Goal: Information Seeking & Learning: Compare options

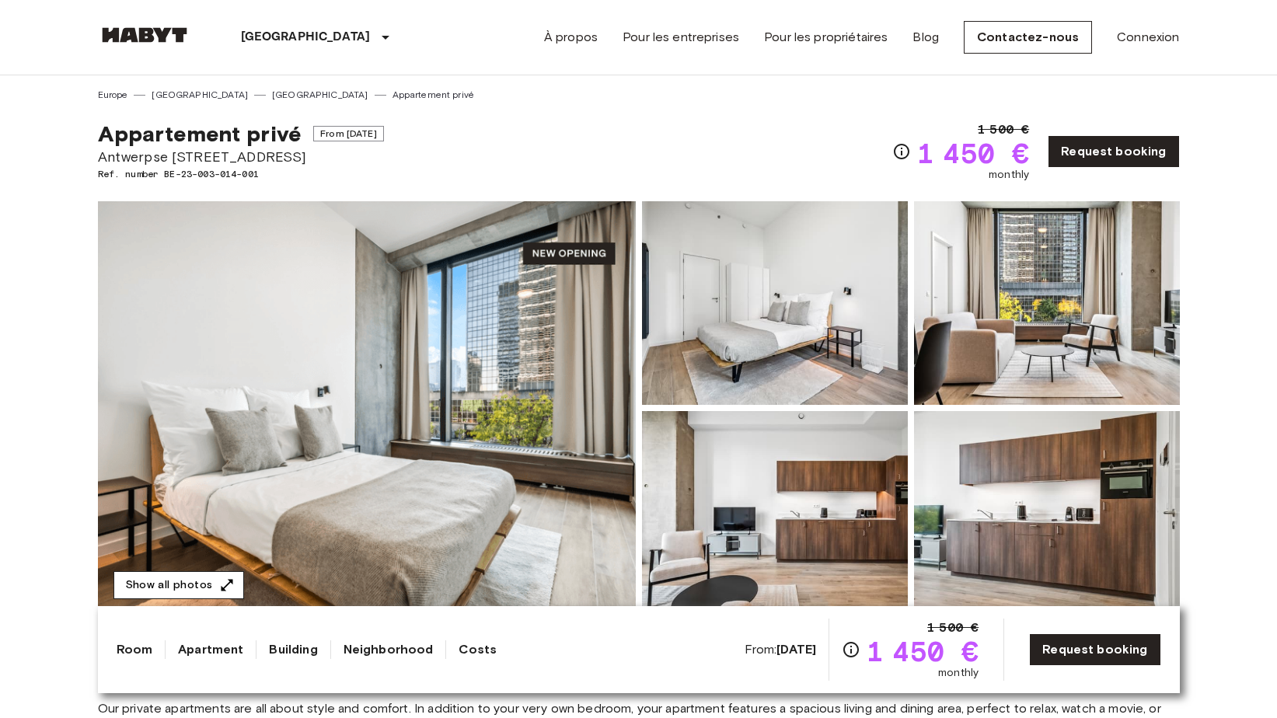
click at [211, 582] on button "Show all photos" at bounding box center [178, 585] width 131 height 29
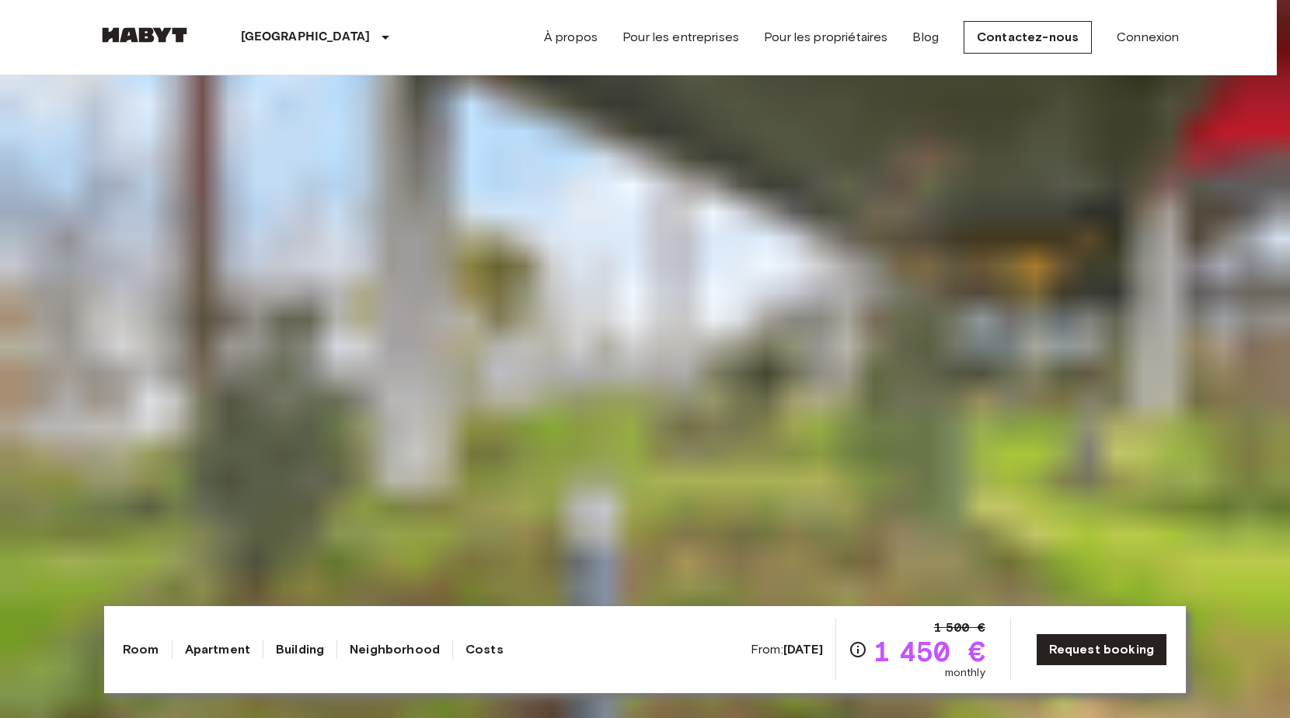
click at [661, 663] on img at bounding box center [645, 359] width 1290 height 718
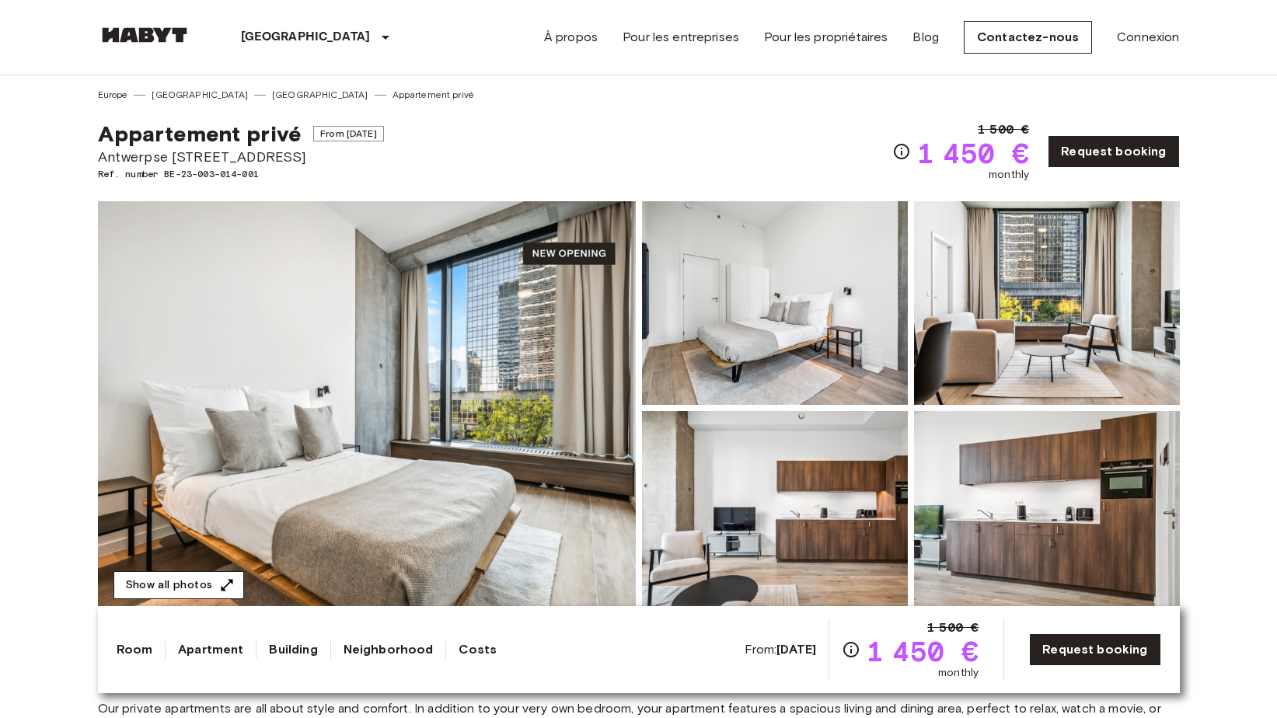
click at [189, 590] on button "Show all photos" at bounding box center [178, 585] width 131 height 29
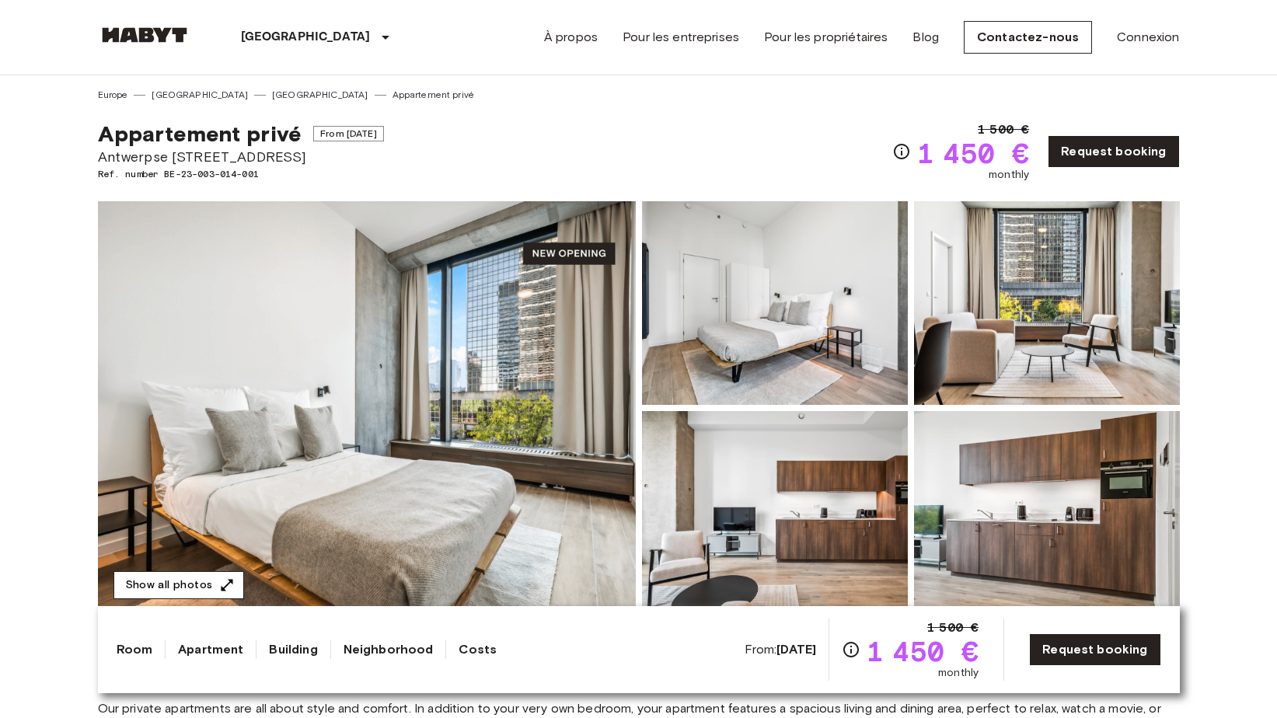
click at [199, 574] on button "Show all photos" at bounding box center [178, 585] width 131 height 29
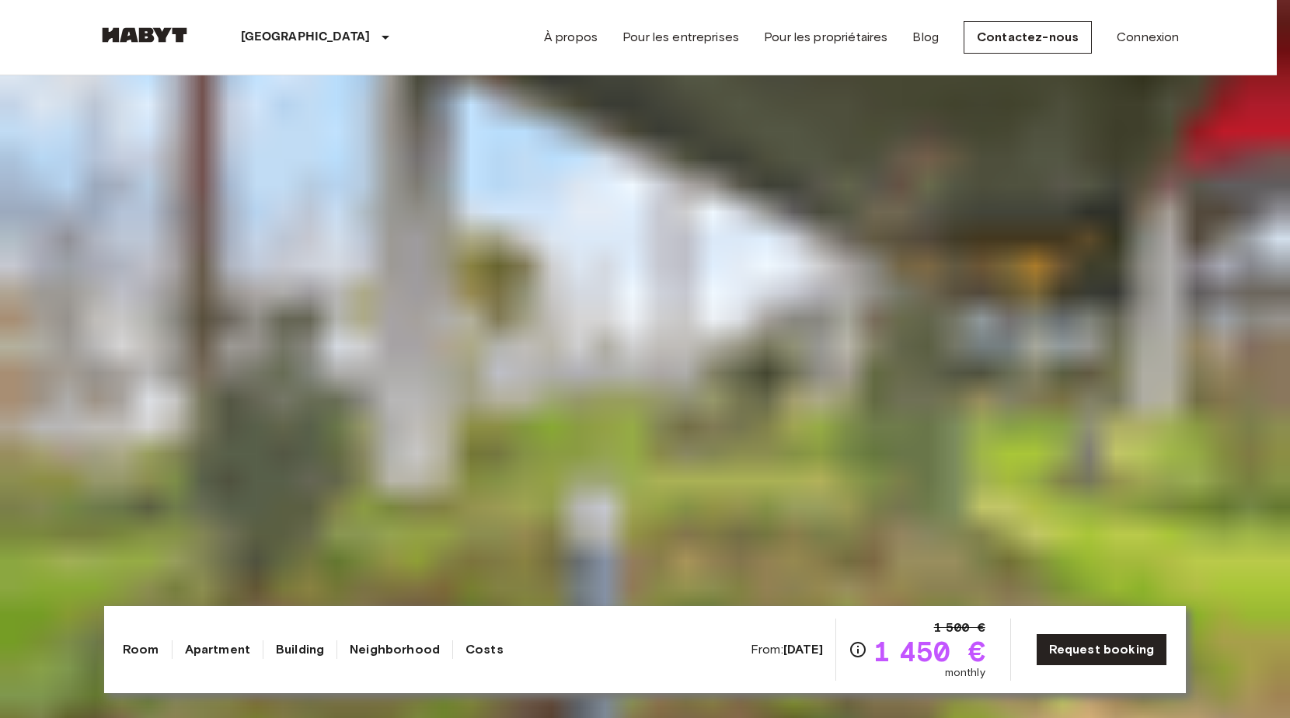
click at [733, 661] on img at bounding box center [645, 359] width 1290 height 718
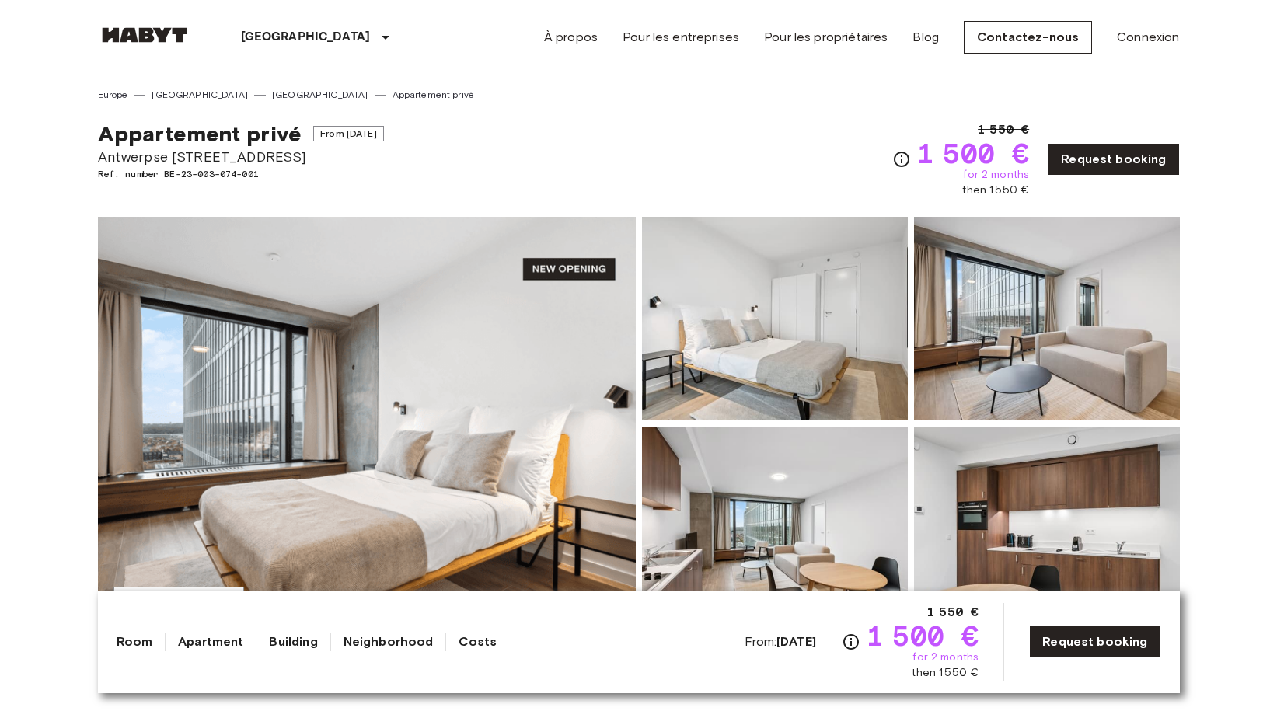
click at [219, 554] on img at bounding box center [367, 423] width 538 height 413
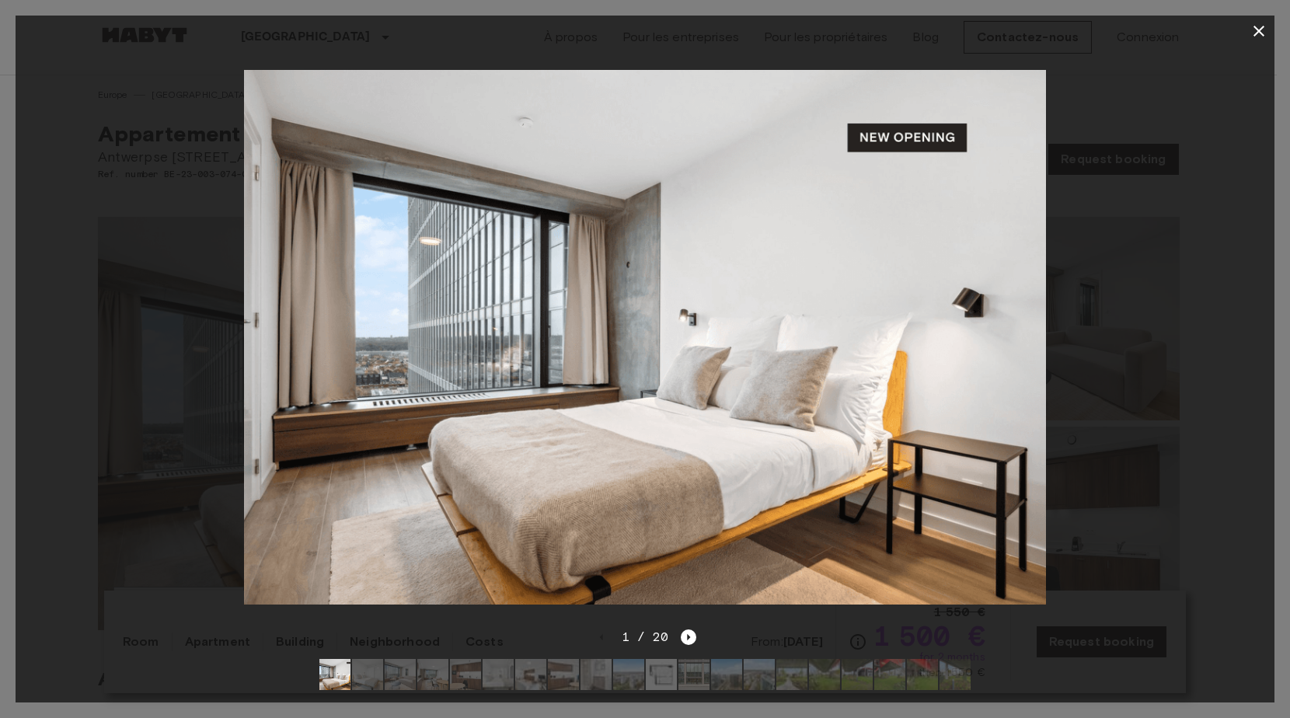
click at [654, 661] on img at bounding box center [661, 674] width 31 height 31
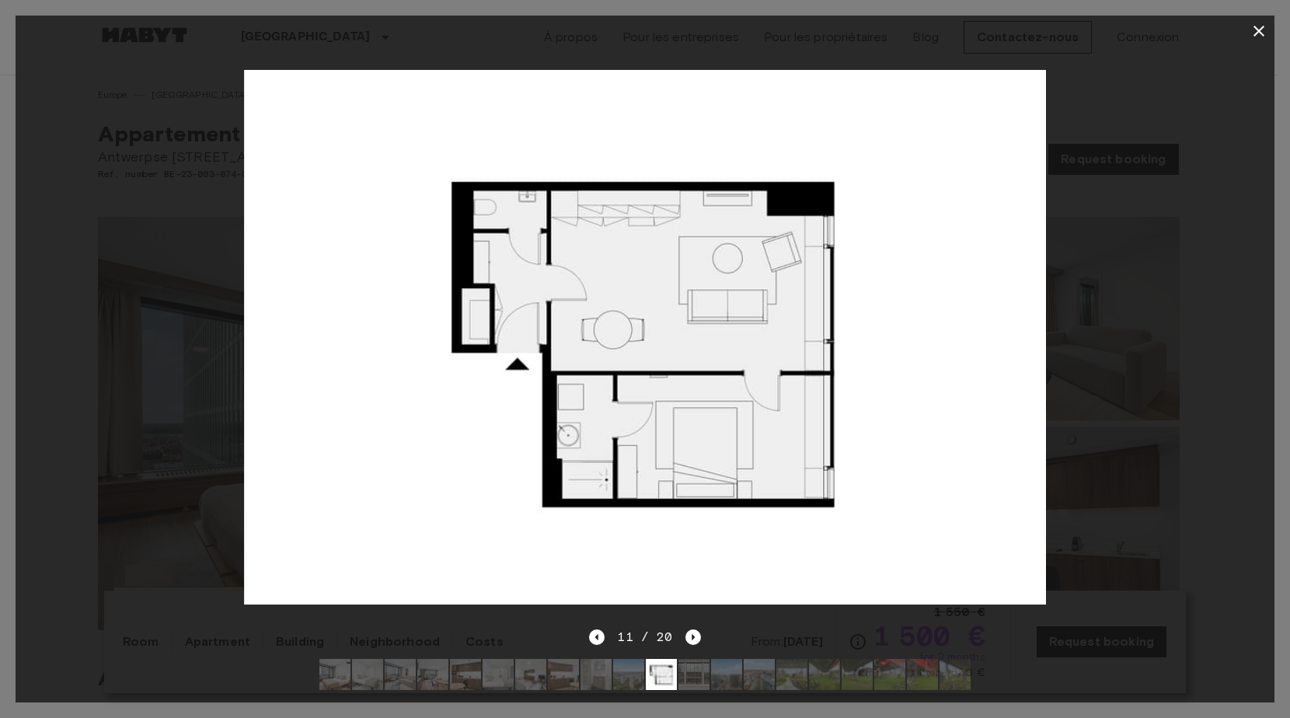
click at [801, 668] on img at bounding box center [791, 674] width 31 height 31
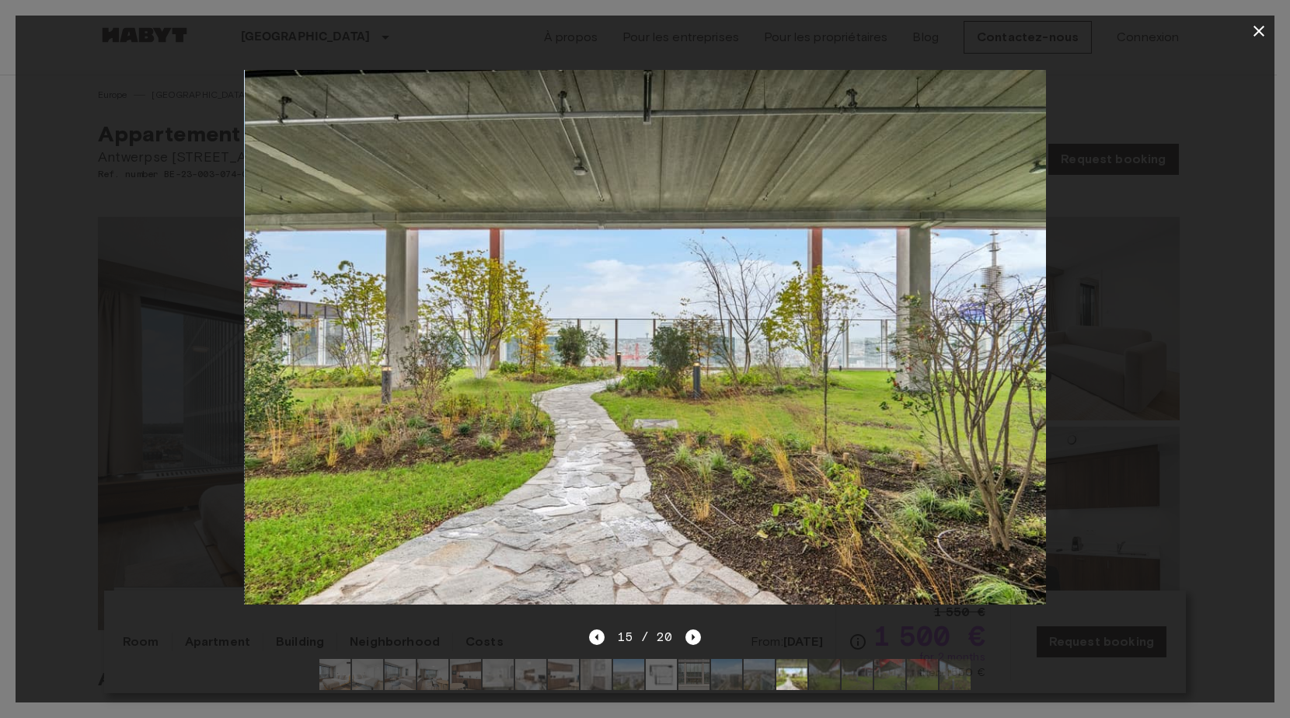
click at [1265, 31] on icon "button" at bounding box center [1259, 31] width 19 height 19
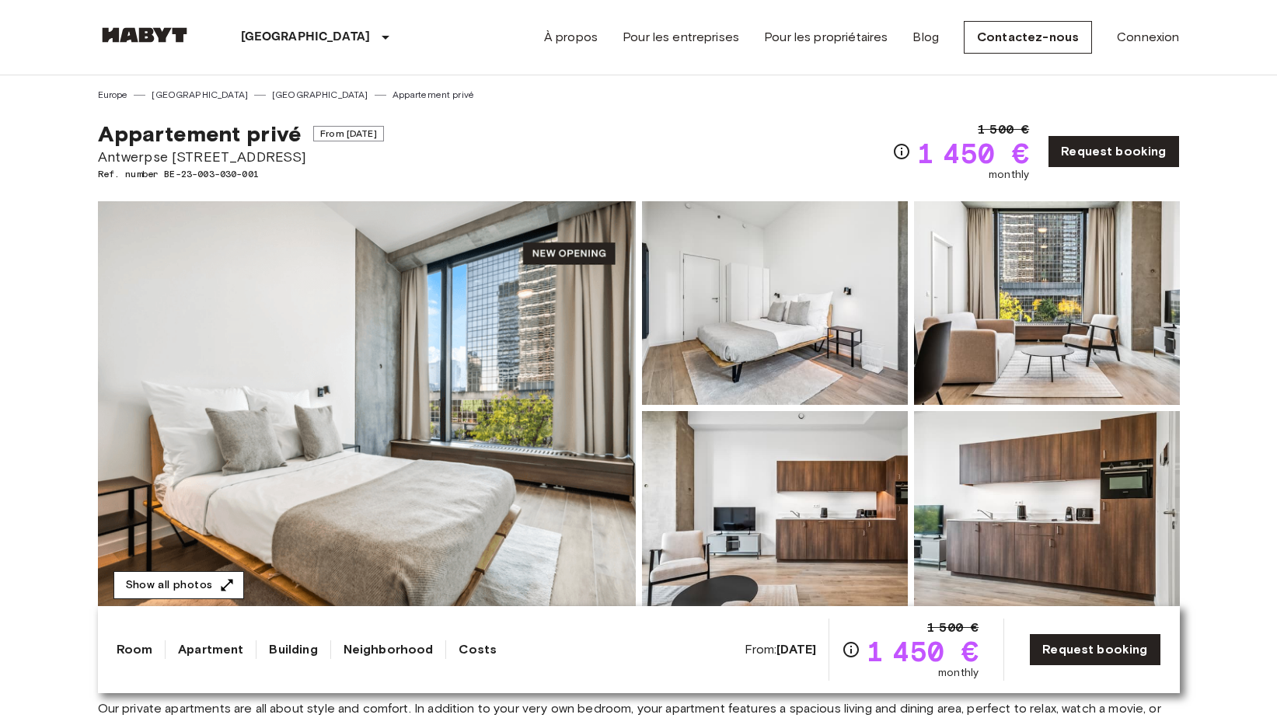
click at [182, 581] on button "Show all photos" at bounding box center [178, 585] width 131 height 29
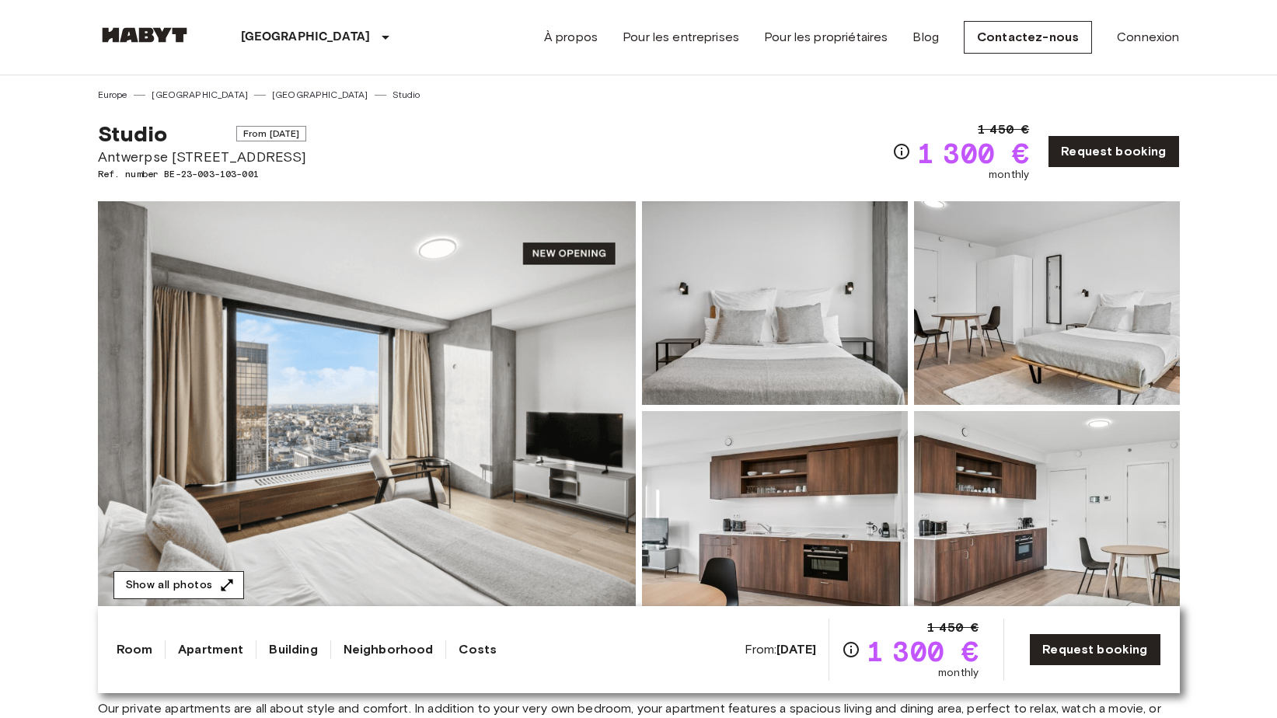
click at [163, 588] on button "Show all photos" at bounding box center [178, 585] width 131 height 29
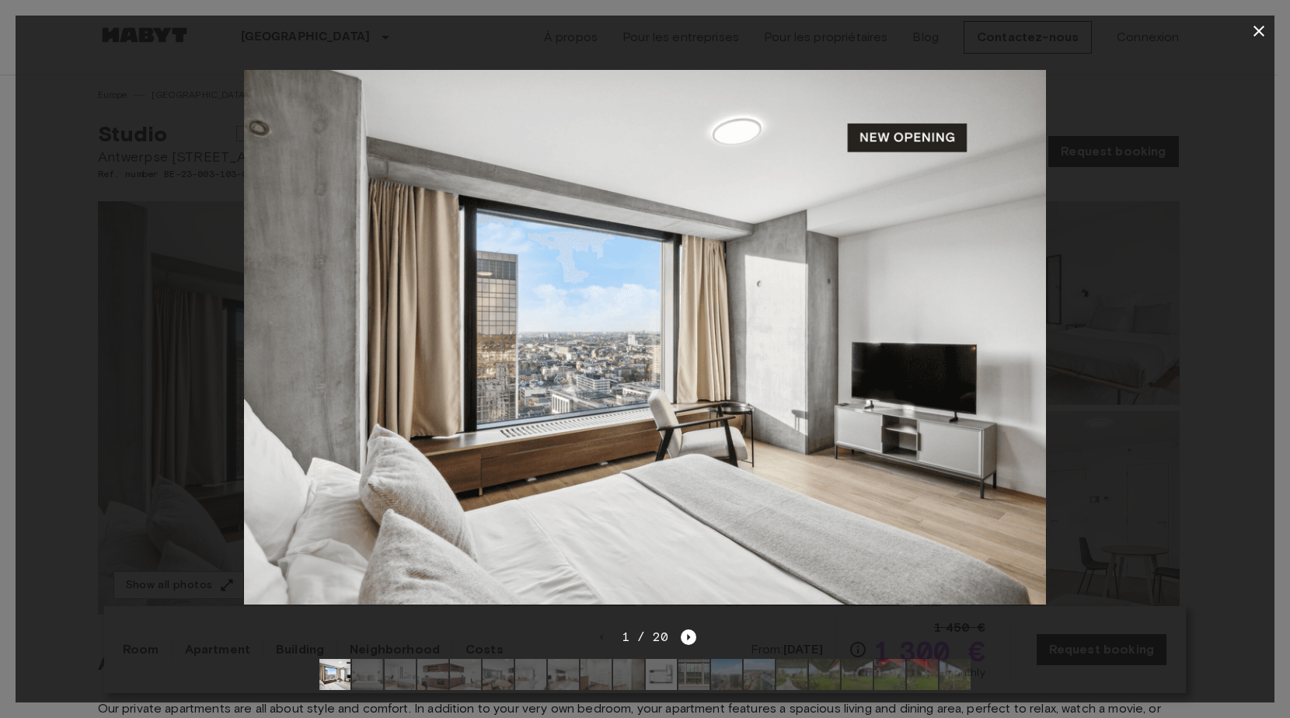
click at [661, 667] on img at bounding box center [661, 674] width 31 height 31
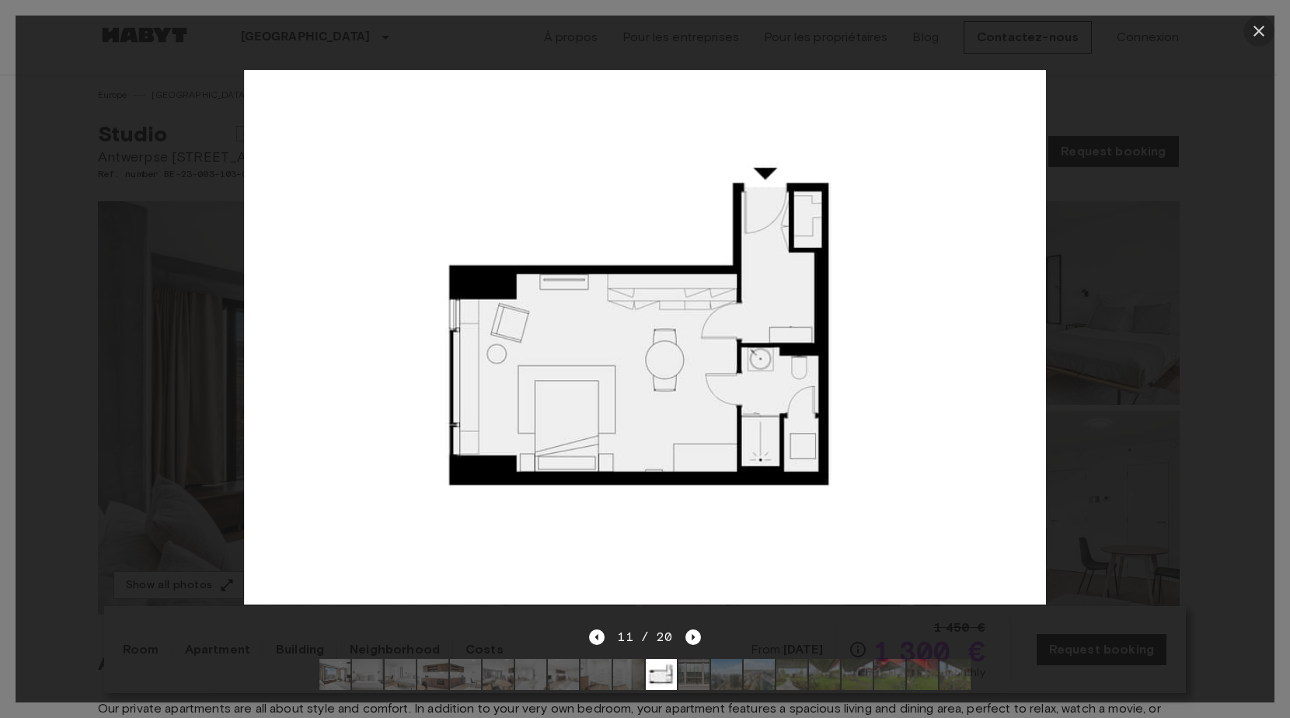
click at [1262, 30] on icon "button" at bounding box center [1259, 31] width 19 height 19
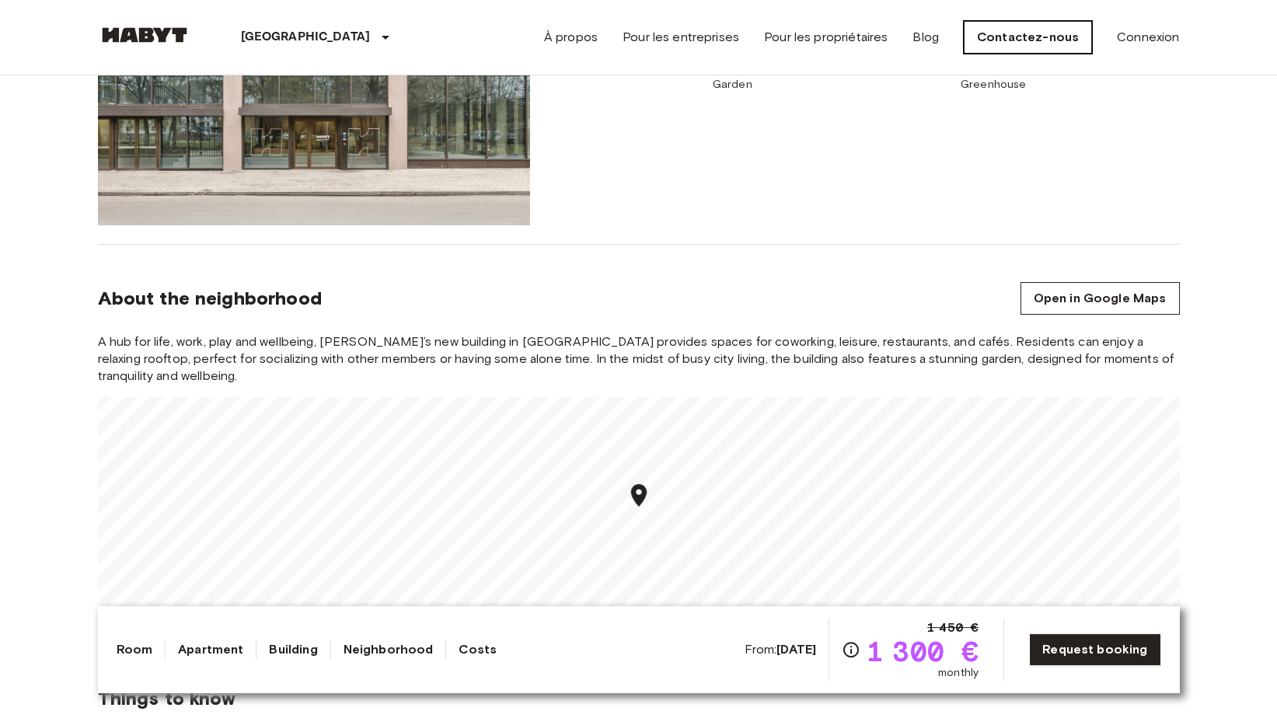
scroll to position [1110, 0]
